Goal: Task Accomplishment & Management: Manage account settings

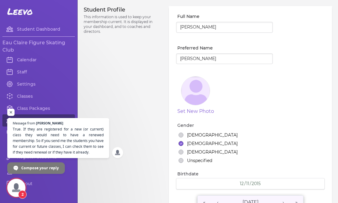
select select "WI"
select select "3"
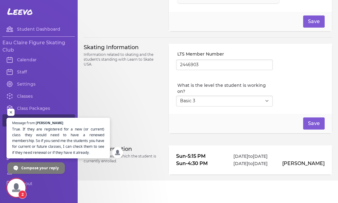
click at [46, 145] on span "True. If they are registered for a new (or current) class they would need to ha…" at bounding box center [58, 140] width 92 height 29
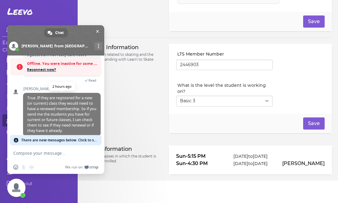
scroll to position [515, 0]
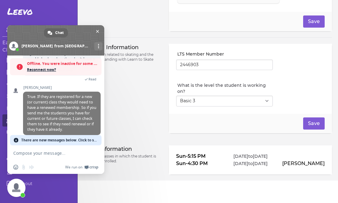
click at [51, 68] on span "Reconnect now?" at bounding box center [63, 70] width 72 height 6
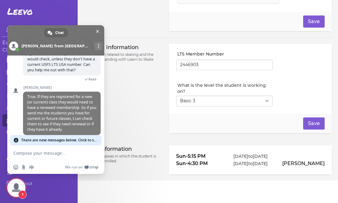
scroll to position [485, 0]
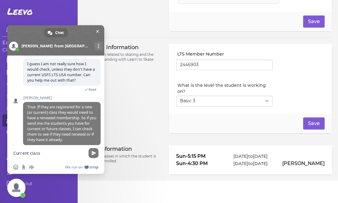
type textarea "Current class:"
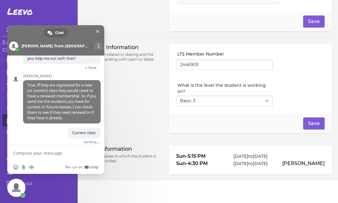
paste textarea "[PERSON_NAME] [PERSON_NAME] [PERSON_NAME] [PERSON_NAME] [PERSON_NAME] [PERSON_N…"
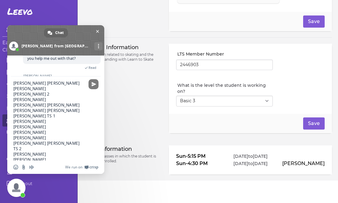
scroll to position [0, 0]
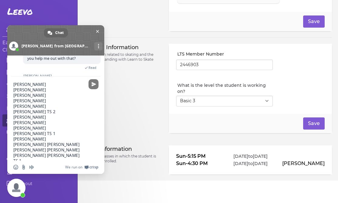
drag, startPoint x: 37, startPoint y: 119, endPoint x: 3, endPoint y: 117, distance: 34.0
click at [3, 117] on body "Leevo Student Dashboard Eau Claire Figure Skating Club Calendar Staff Settings …" at bounding box center [169, 101] width 338 height 203
drag, startPoint x: 37, startPoint y: 132, endPoint x: -1, endPoint y: 132, distance: 37.3
click at [0, 132] on html "Leevo Student Dashboard Eau Claire Figure Skating Club Calendar Staff Settings …" at bounding box center [169, 101] width 338 height 203
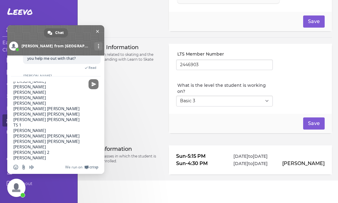
scroll to position [34, 0]
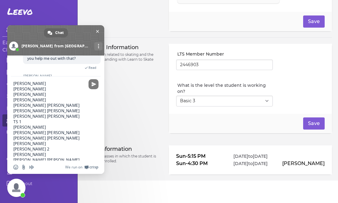
drag, startPoint x: 36, startPoint y: 138, endPoint x: 3, endPoint y: 138, distance: 33.0
click at [2, 138] on body "Leevo Student Dashboard Eau Claire Figure Skating Club Calendar Staff Settings …" at bounding box center [169, 101] width 338 height 203
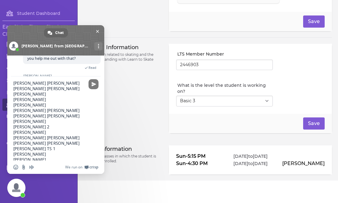
scroll to position [62, 0]
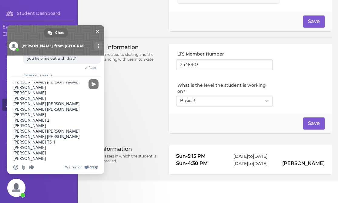
drag, startPoint x: 36, startPoint y: 141, endPoint x: -1, endPoint y: 141, distance: 37.6
click at [0, 141] on html "Leevo Student Dashboard Eau Claire Figure Skating Club Calendar Staff Settings …" at bounding box center [169, 101] width 338 height 203
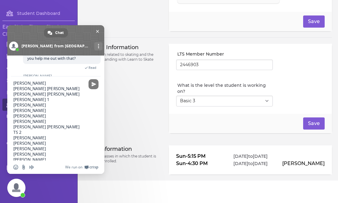
scroll to position [103, 0]
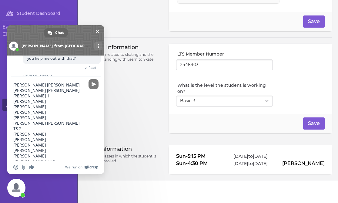
drag, startPoint x: 42, startPoint y: 133, endPoint x: 1, endPoint y: 133, distance: 41.5
click at [1, 133] on body "Leevo Student Dashboard Eau Claire Figure Skating Club Calendar Staff Settings …" at bounding box center [169, 101] width 338 height 203
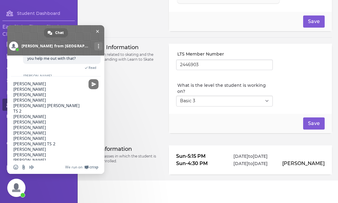
scroll to position [133, 0]
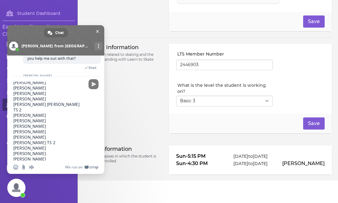
drag, startPoint x: 37, startPoint y: 130, endPoint x: 2, endPoint y: 130, distance: 35.2
click at [2, 130] on body "Leevo Student Dashboard Eau Claire Figure Skating Club Calendar Staff Settings …" at bounding box center [169, 101] width 338 height 203
drag, startPoint x: 33, startPoint y: 157, endPoint x: 0, endPoint y: 156, distance: 33.6
click at [0, 156] on html "Leevo Student Dashboard Eau Claire Figure Skating Club Calendar Staff Settings …" at bounding box center [169, 101] width 338 height 203
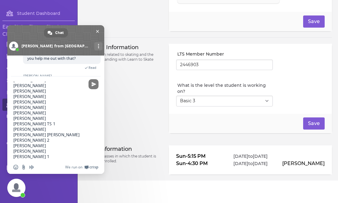
scroll to position [167, 0]
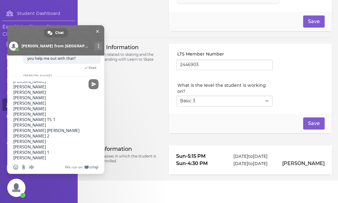
drag, startPoint x: 35, startPoint y: 142, endPoint x: 6, endPoint y: 141, distance: 28.5
click at [6, 142] on body "Leevo Student Dashboard Eau Claire Figure Skating Club Calendar Staff Settings …" at bounding box center [169, 101] width 338 height 203
drag, startPoint x: 34, startPoint y: 136, endPoint x: 1, endPoint y: 136, distance: 33.6
click at [0, 136] on body "Leevo Student Dashboard Eau Claire Figure Skating Club Calendar Staff Settings …" at bounding box center [169, 101] width 338 height 203
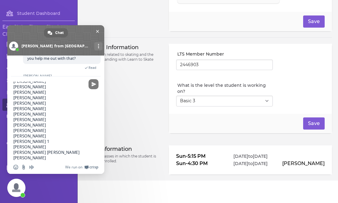
drag, startPoint x: 39, startPoint y: 151, endPoint x: -5, endPoint y: 150, distance: 43.9
click at [0, 150] on html "Leevo Student Dashboard Eau Claire Figure Skating Club Calendar Staff Settings …" at bounding box center [169, 101] width 338 height 203
type textarea "[PERSON_NAME] [PERSON_NAME] [PERSON_NAME] [PERSON_NAME] [PERSON_NAME] [PERSON_N…"
click at [61, 152] on textarea "[PERSON_NAME] [PERSON_NAME] [PERSON_NAME] [PERSON_NAME] [PERSON_NAME] [PERSON_N…" at bounding box center [49, 121] width 72 height 79
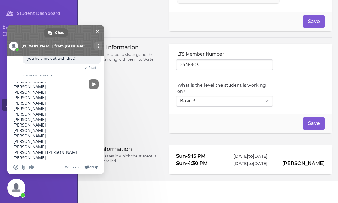
click at [60, 157] on textarea "[PERSON_NAME] [PERSON_NAME] [PERSON_NAME] [PERSON_NAME] [PERSON_NAME] [PERSON_N…" at bounding box center [49, 121] width 72 height 79
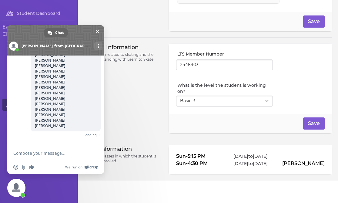
scroll to position [799, 0]
click at [9, 193] on span "Close chat" at bounding box center [16, 187] width 18 height 18
